Goal: Information Seeking & Learning: Learn about a topic

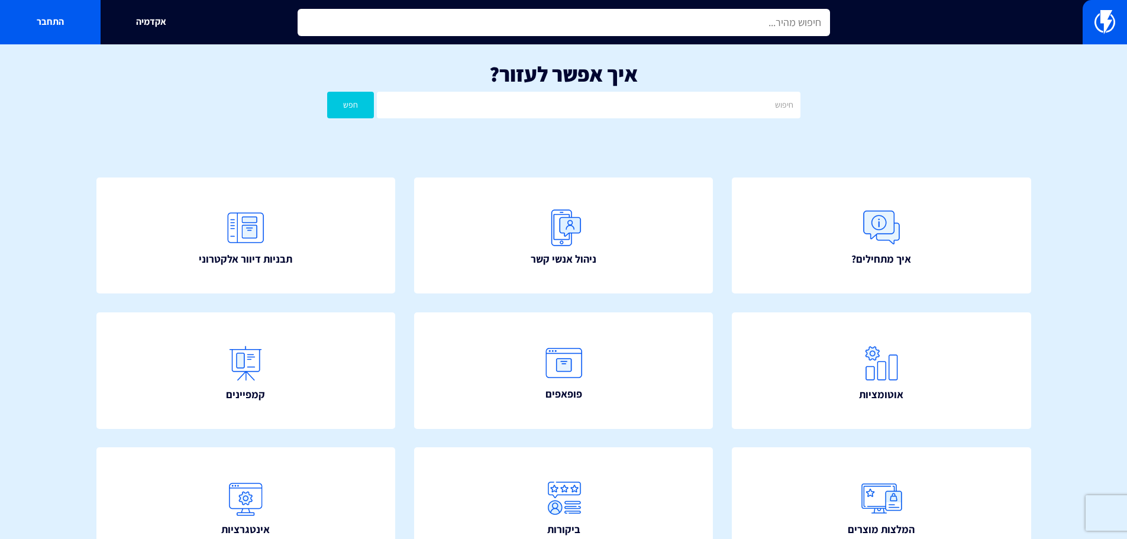
click at [752, 32] on input "text" at bounding box center [564, 22] width 533 height 27
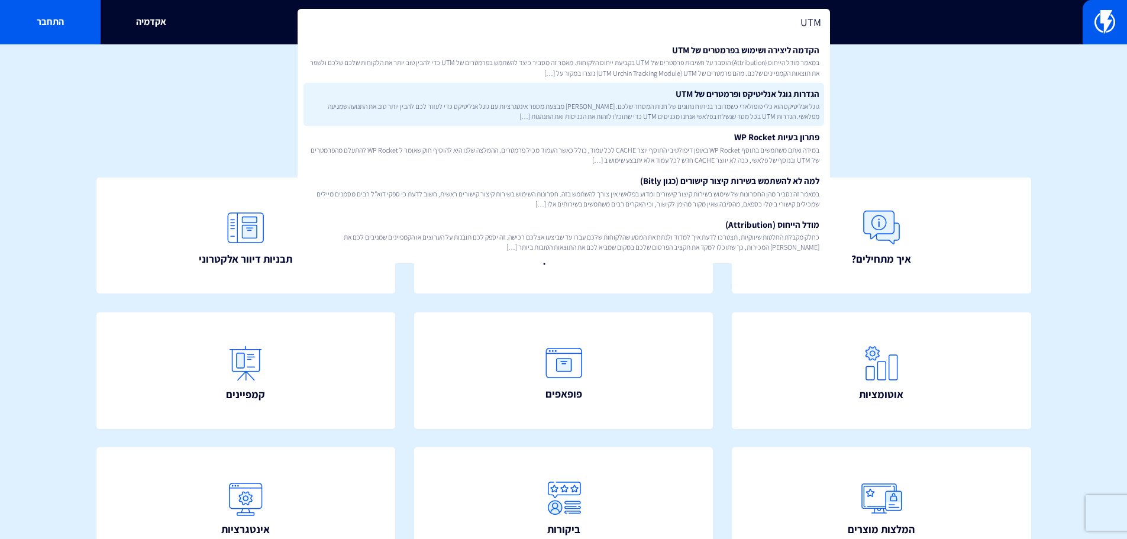
type input "UTM"
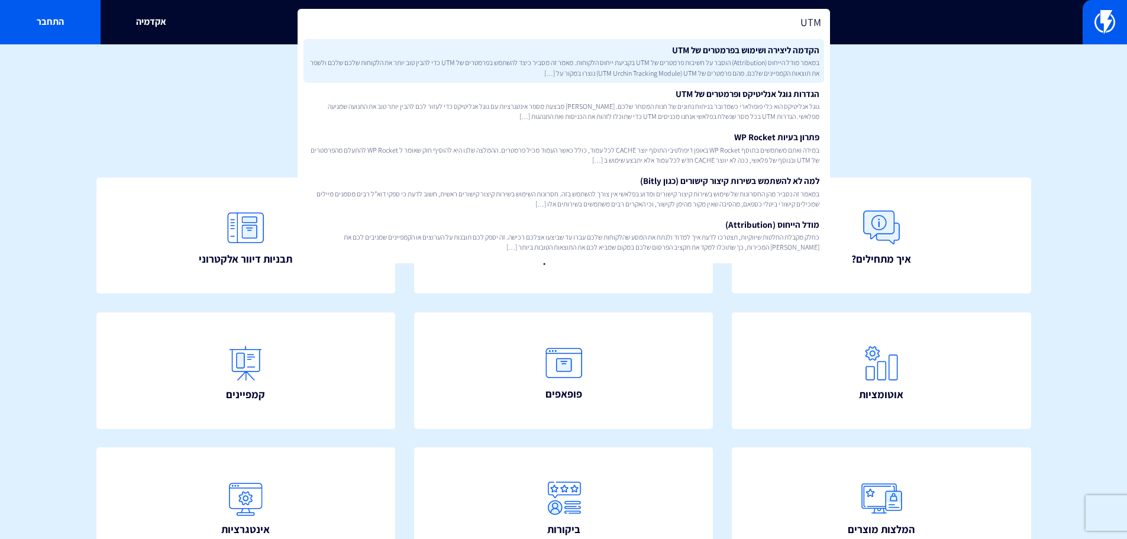
click at [771, 62] on span "במאמר מודל הייחוס (Attribution) הוסבר על חשיבות פרמטרים של UTM בקביעת ייחוס הלק…" at bounding box center [563, 67] width 511 height 20
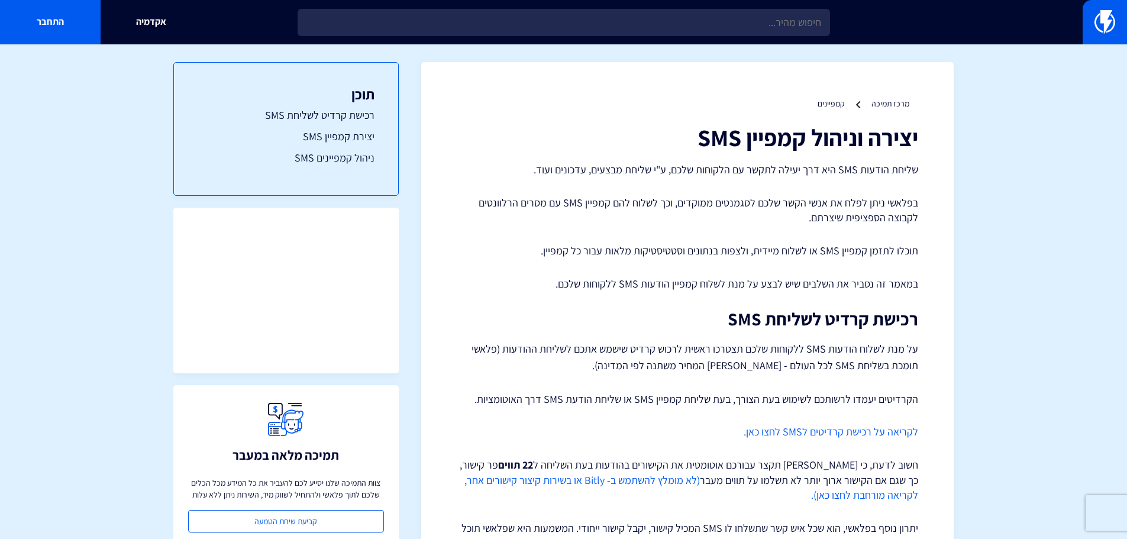
drag, startPoint x: 920, startPoint y: 192, endPoint x: 889, endPoint y: 40, distance: 154.5
click at [1104, 14] on img at bounding box center [1105, 22] width 21 height 24
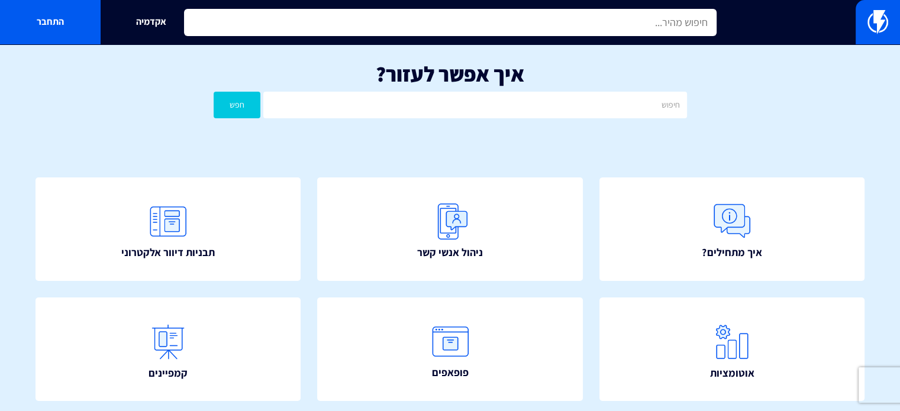
click at [704, 17] on input "text" at bounding box center [450, 22] width 533 height 27
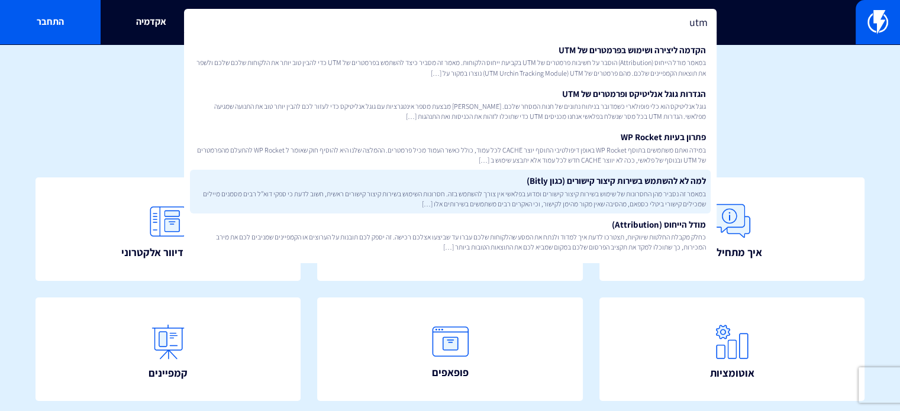
type input "utm"
click at [609, 178] on link "למה לא להשתמש בשירות קיצור קישורים (כגון Bitly) במאמר זה נסביר מהן החסרונות של …" at bounding box center [450, 192] width 521 height 44
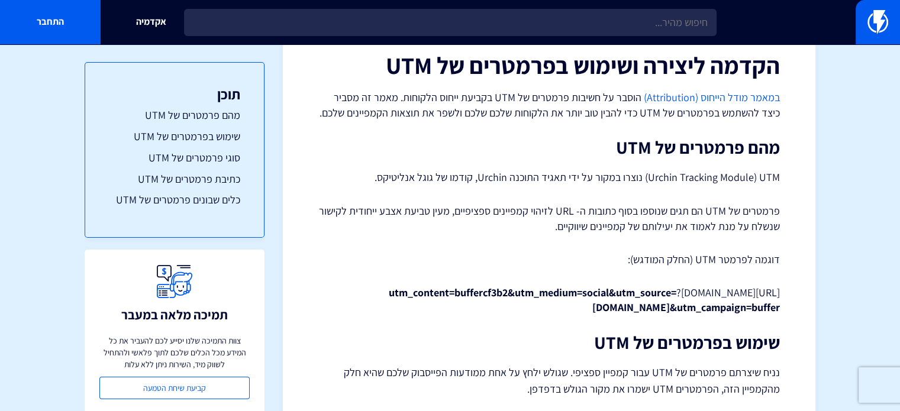
scroll to position [59, 0]
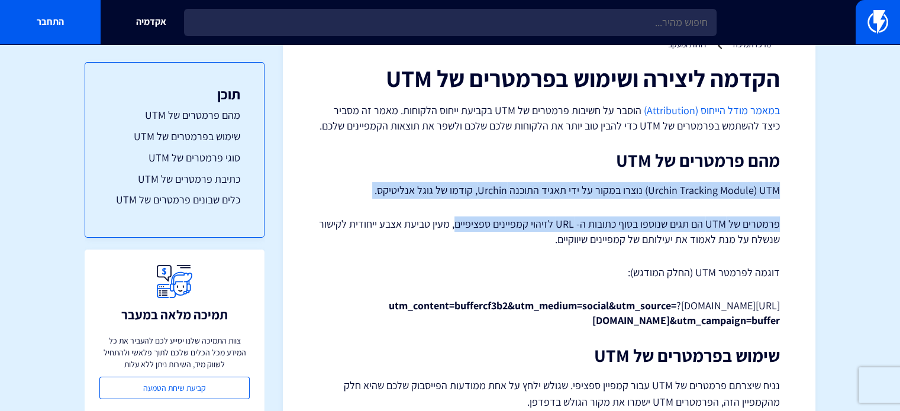
drag, startPoint x: 752, startPoint y: 196, endPoint x: 459, endPoint y: 202, distance: 292.4
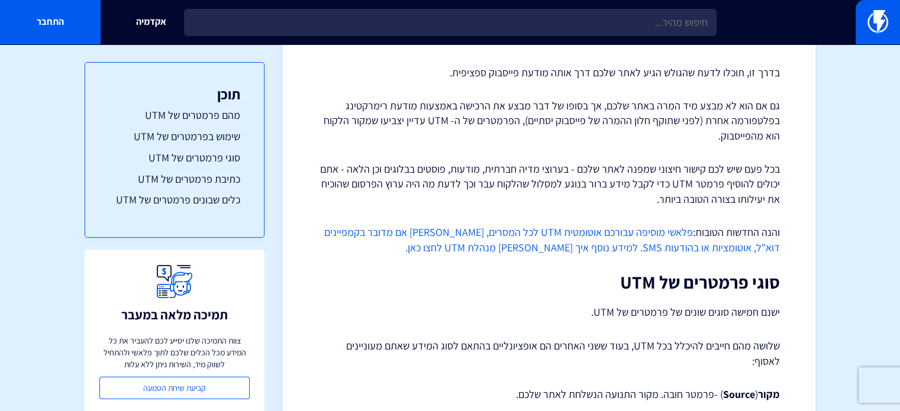
scroll to position [408, 0]
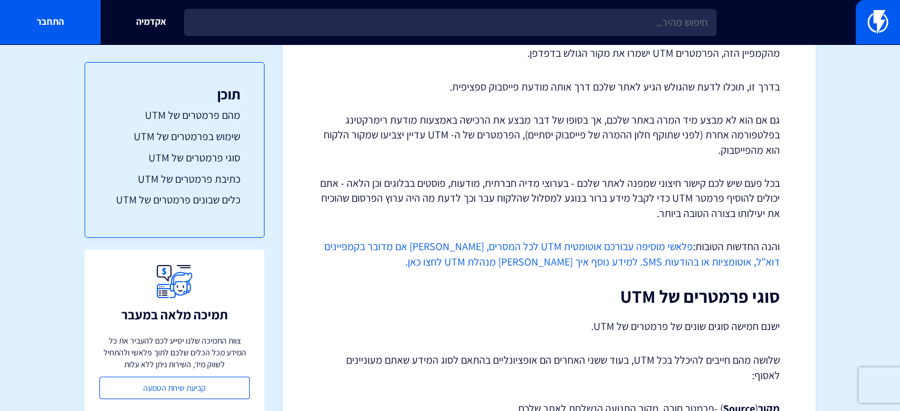
click at [678, 261] on link "פלאשי מוסיפה עבורכם אוטומטית UTM לכל המסרים, בין אם מדובר בקמפיינים דוא"ל, אוטו…" at bounding box center [552, 254] width 456 height 29
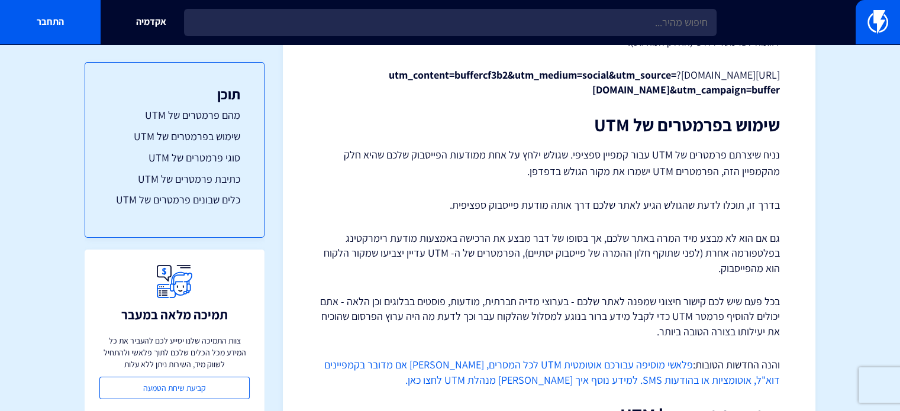
scroll to position [172, 0]
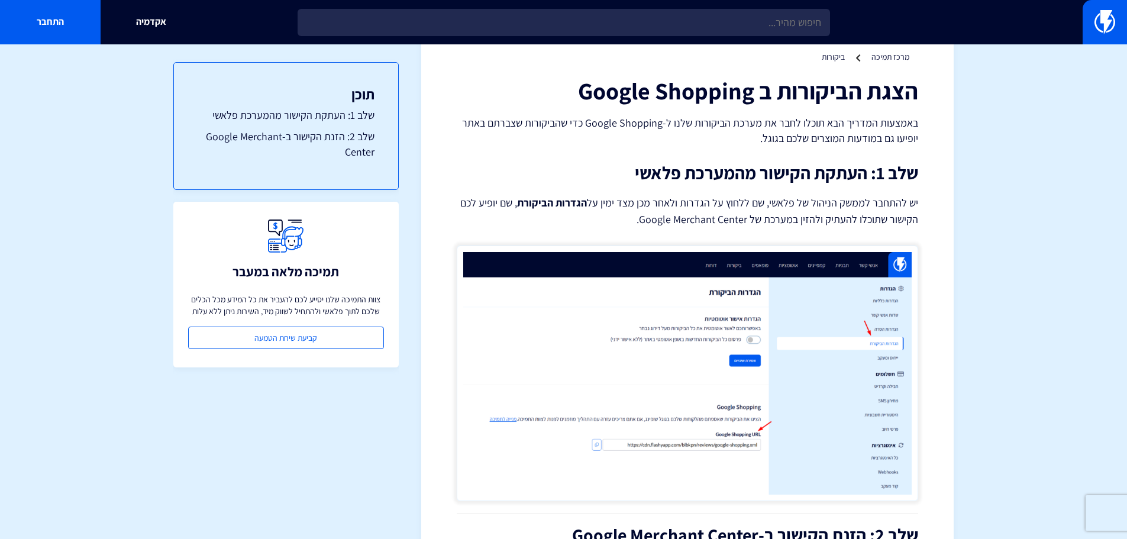
scroll to position [178, 0]
